Goal: Information Seeking & Learning: Check status

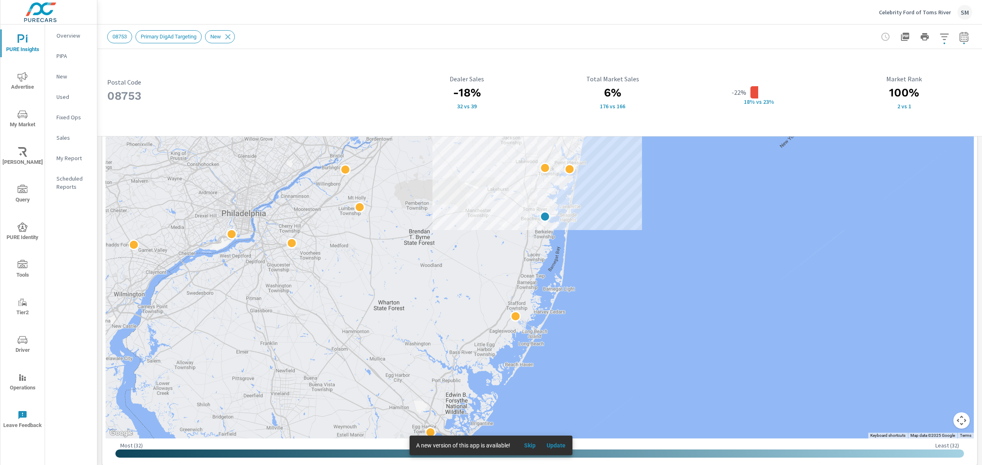
scroll to position [218, 0]
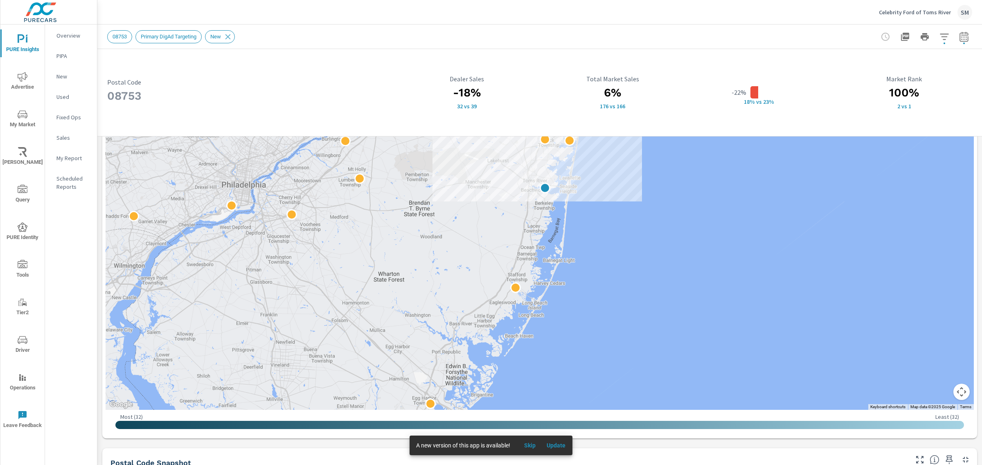
click at [557, 449] on span "Update" at bounding box center [556, 445] width 20 height 7
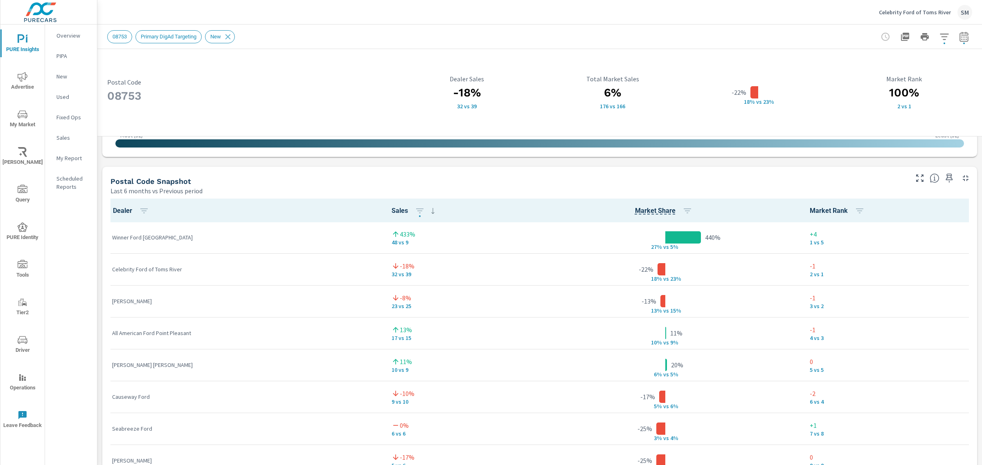
scroll to position [516, 0]
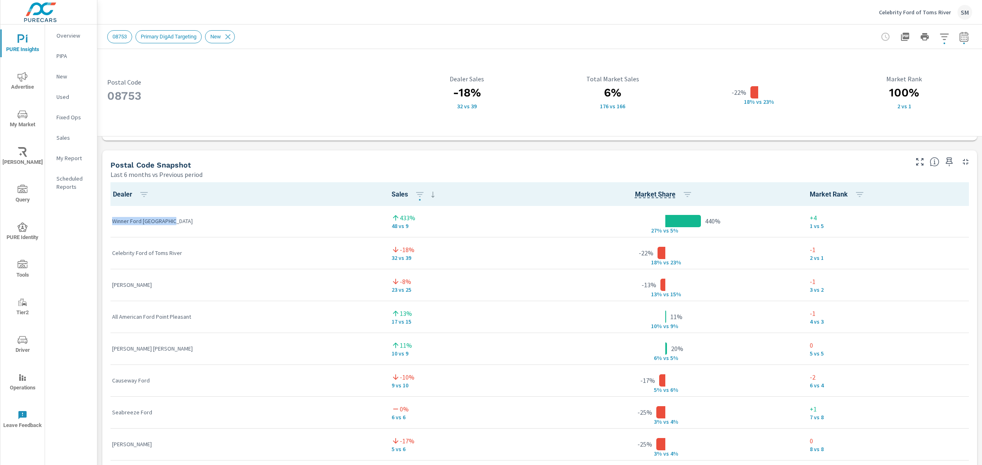
drag, startPoint x: 173, startPoint y: 219, endPoint x: 111, endPoint y: 219, distance: 61.8
click at [111, 219] on td "Winner Ford Cherry Hill" at bounding box center [245, 222] width 279 height 32
copy p "Winner Ford Cherry Hill"
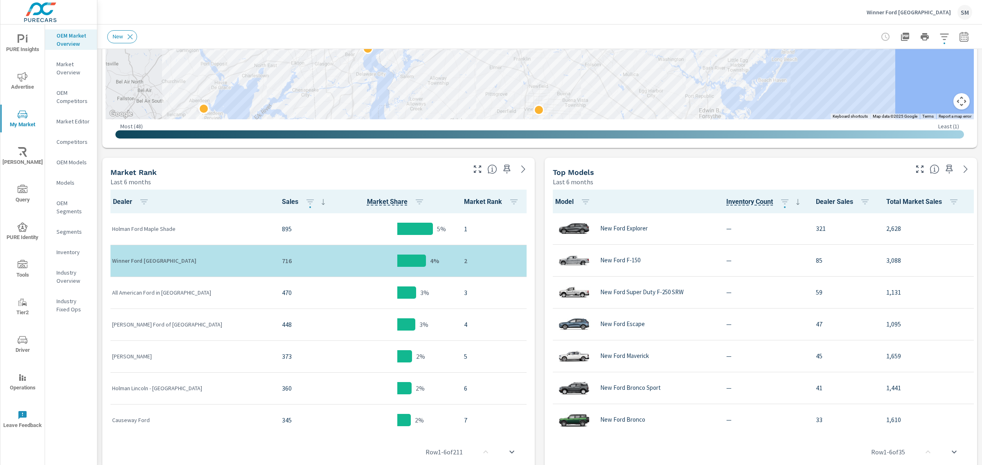
scroll to position [299, 0]
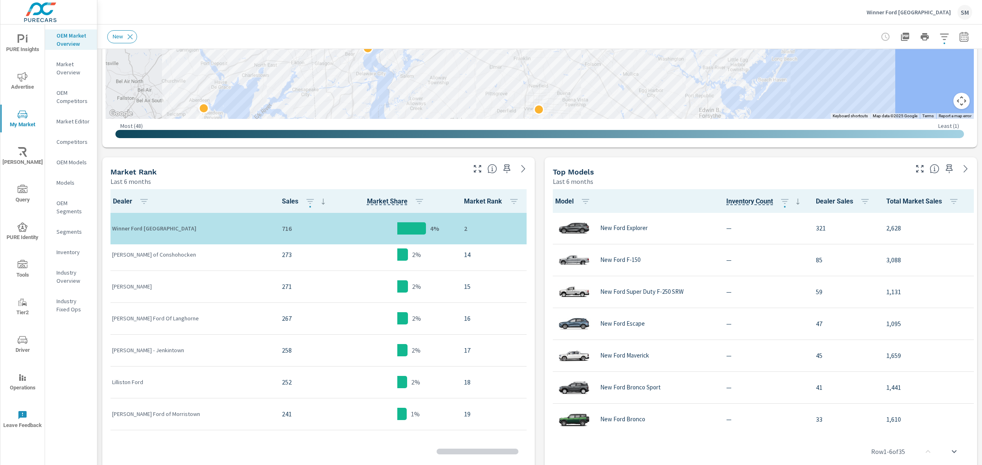
scroll to position [508, 0]
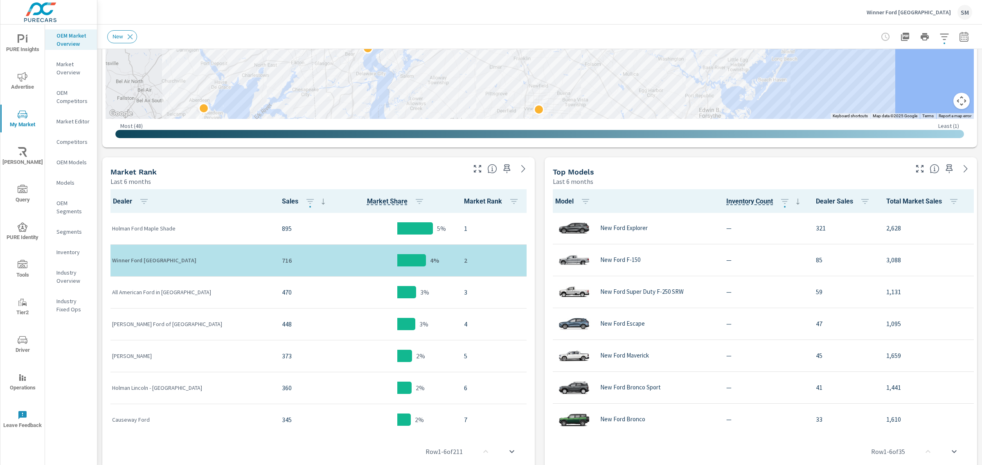
scroll to position [0, 0]
click at [99, 221] on div "Market View Last 6 months ← Move left → Move right ↑ Move up ↓ Move down + Zoom…" at bounding box center [539, 286] width 884 height 1073
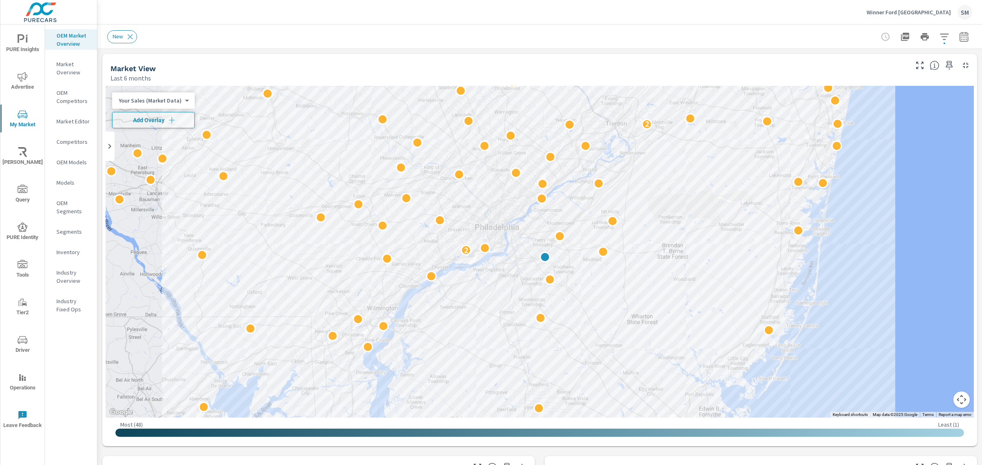
scroll to position [0, 0]
